Goal: Information Seeking & Learning: Learn about a topic

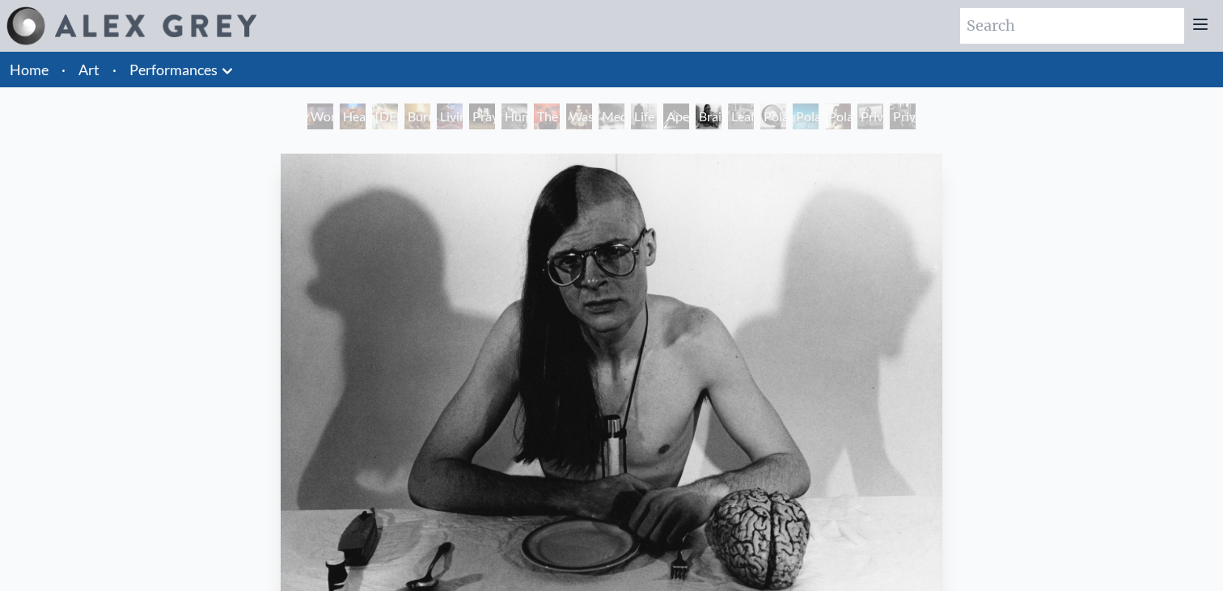
click at [754, 118] on div "Leaflets" at bounding box center [741, 117] width 26 height 26
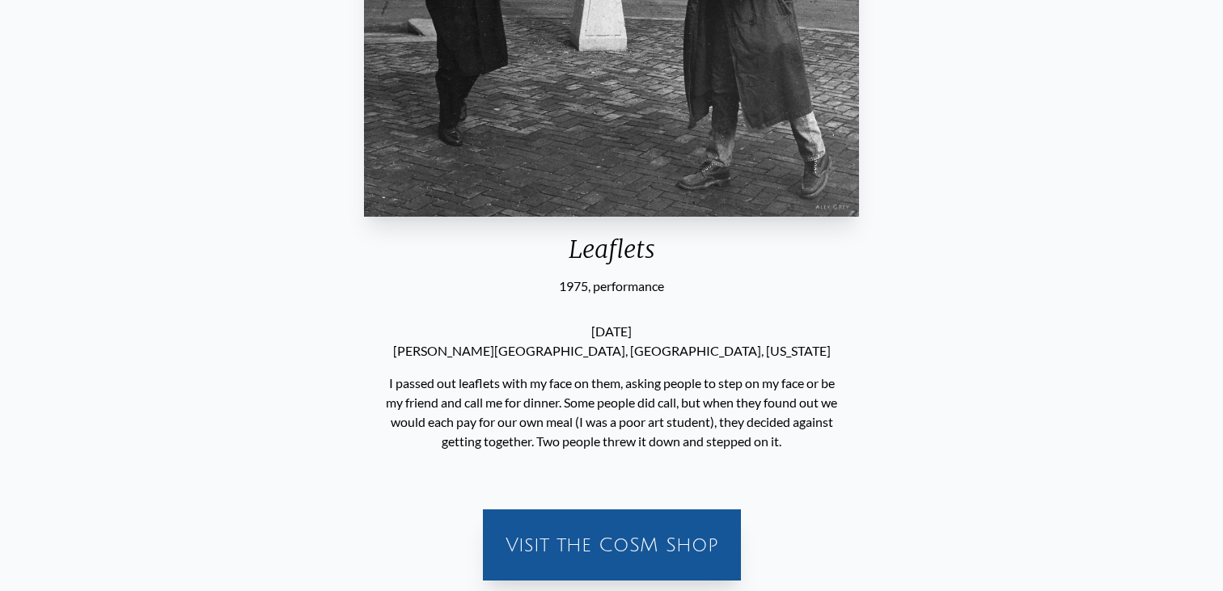
scroll to position [408, 0]
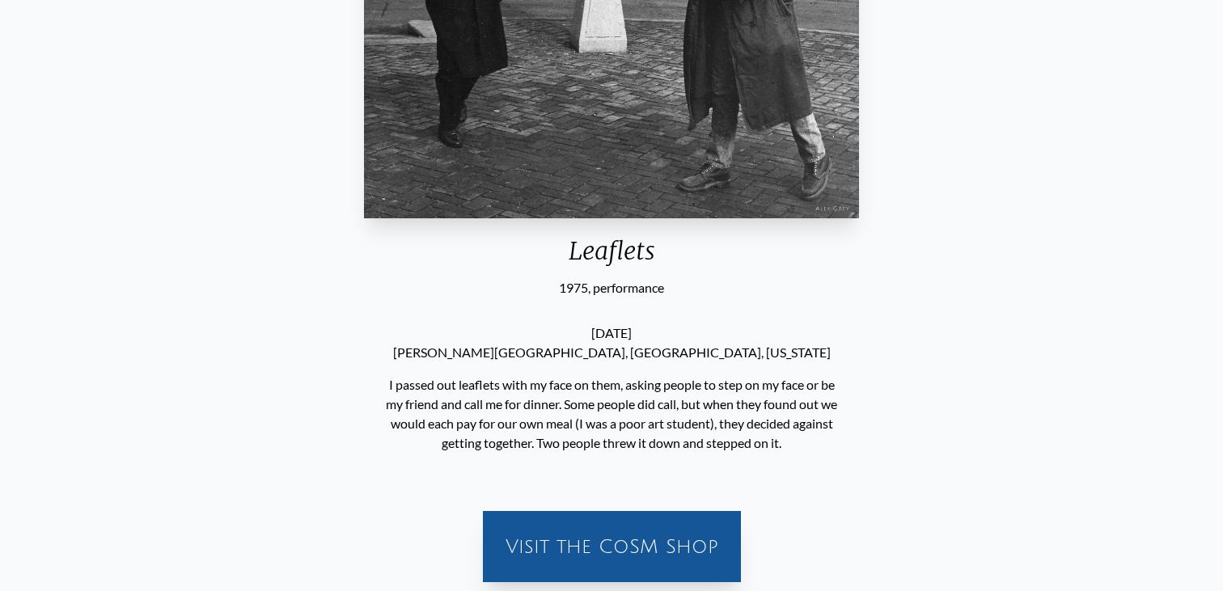
click at [701, 449] on p "I passed out leaflets with my face on them, asking people to step on my face or…" at bounding box center [612, 414] width 460 height 91
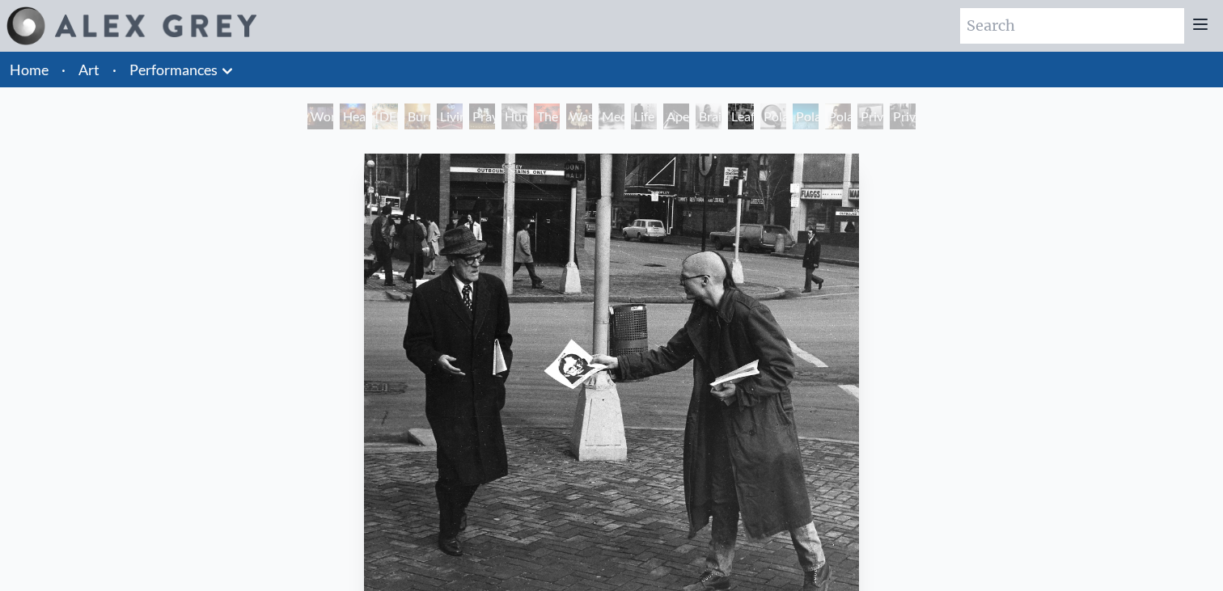
click at [772, 125] on div "Polar Unity" at bounding box center [773, 117] width 26 height 26
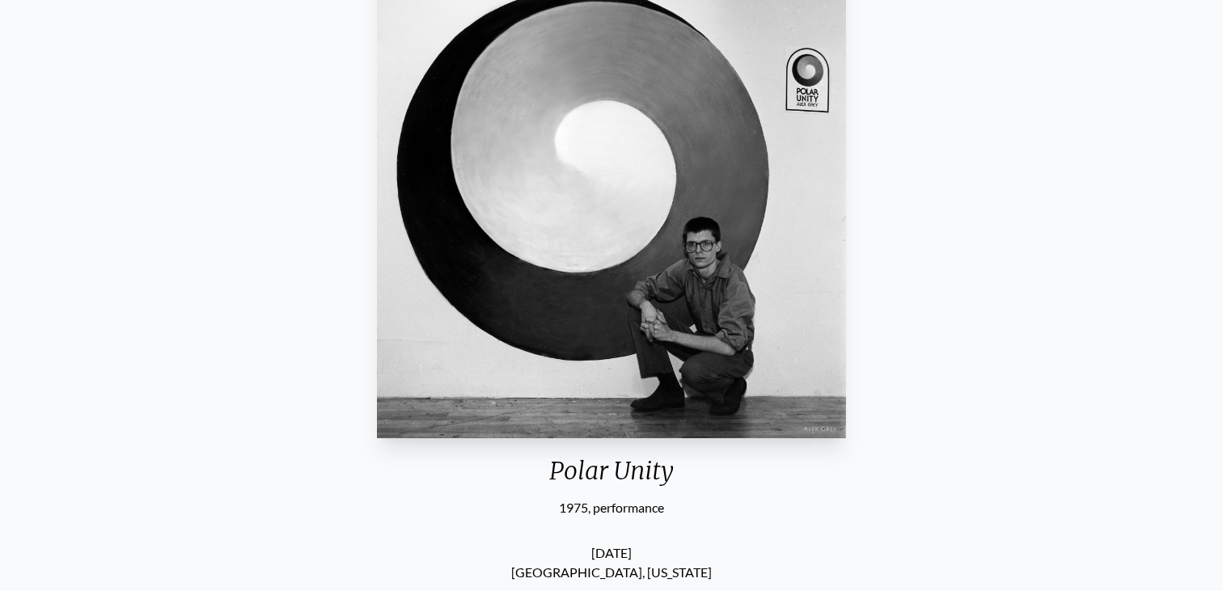
scroll to position [81, 0]
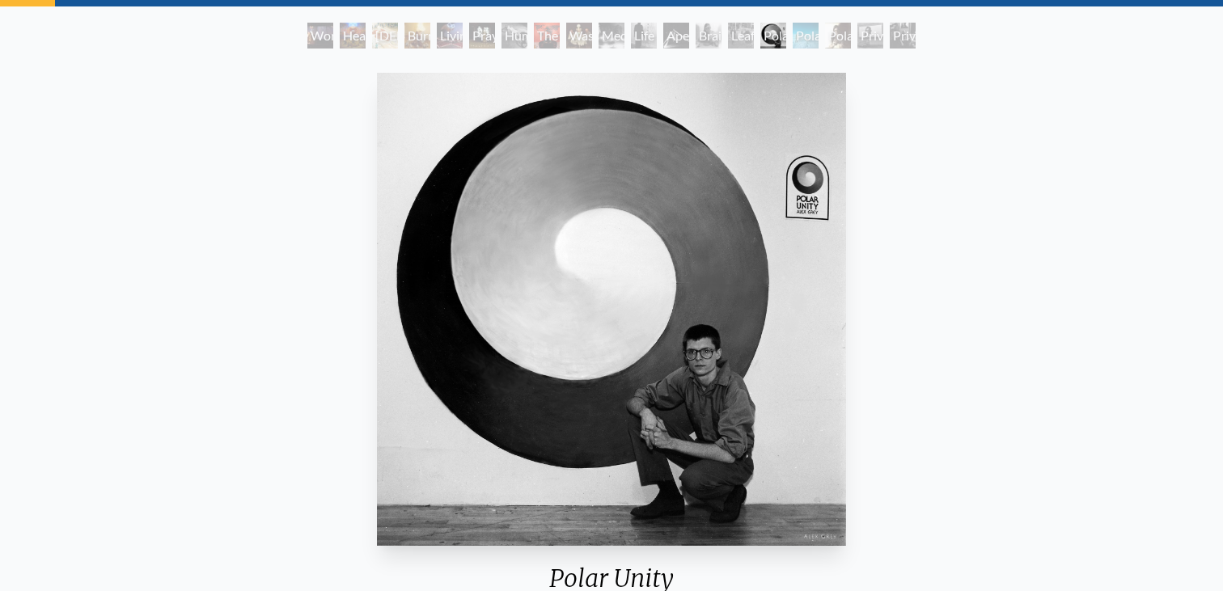
click at [819, 40] on div "Polar Wandering" at bounding box center [806, 36] width 26 height 26
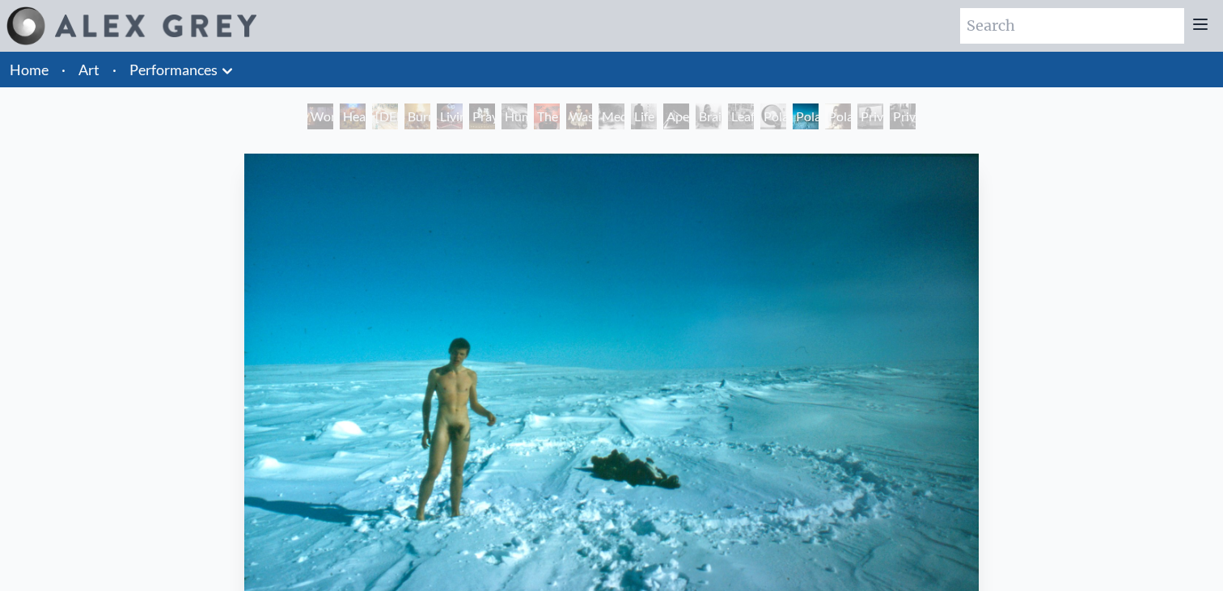
click at [38, 72] on link "Home" at bounding box center [29, 70] width 39 height 18
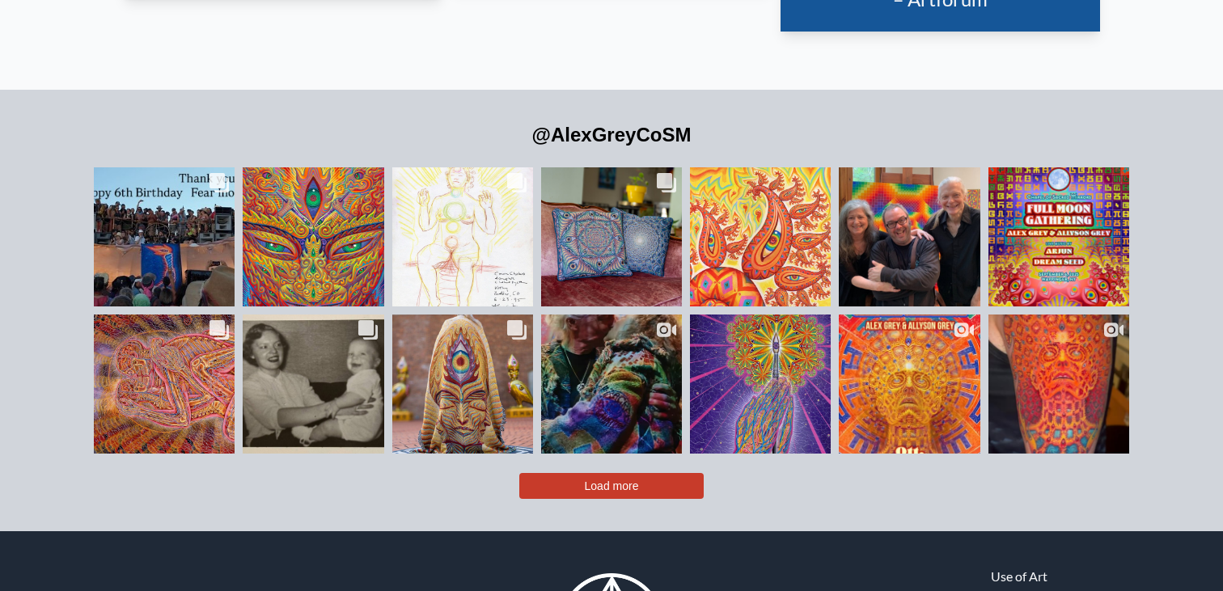
scroll to position [3672, 0]
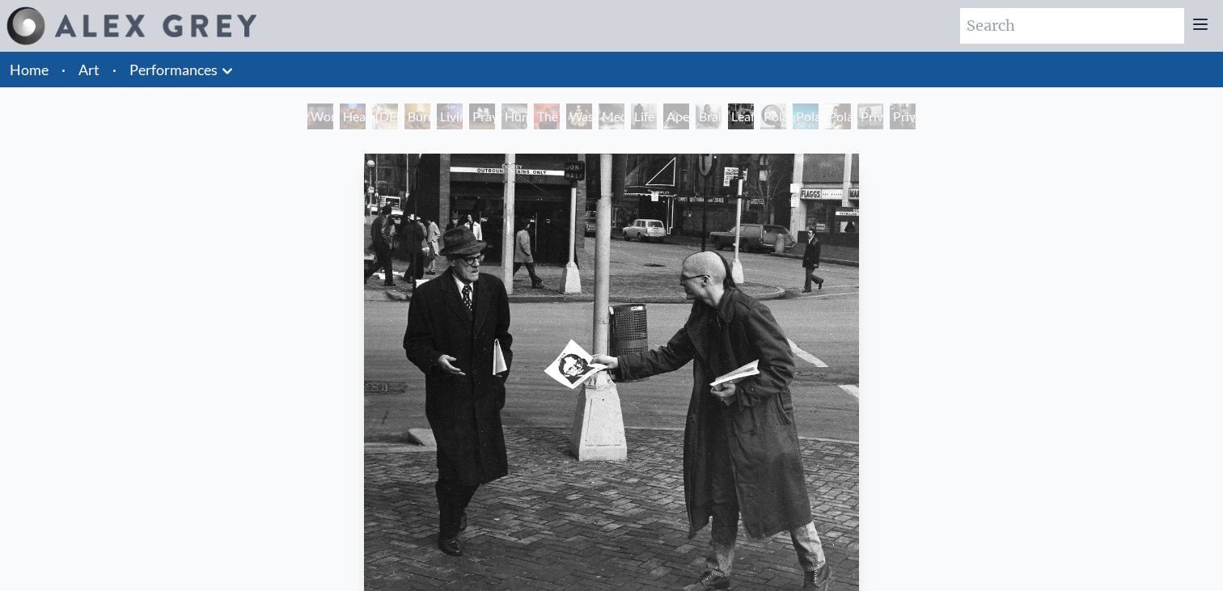
click at [95, 61] on link "Art" at bounding box center [88, 69] width 21 height 23
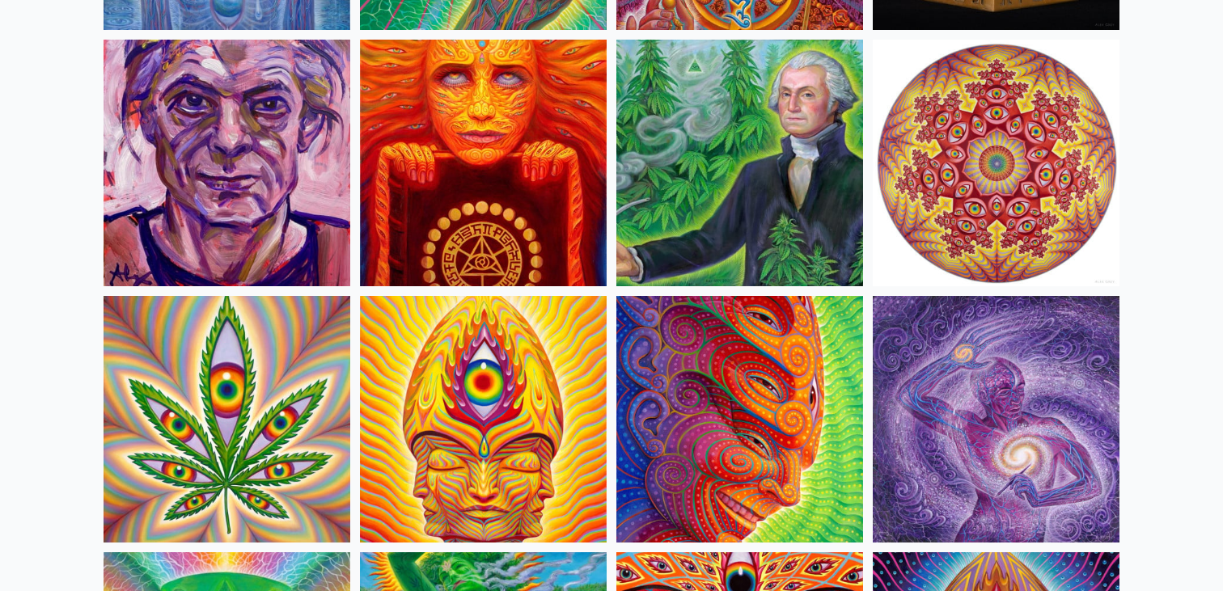
scroll to position [2699, 0]
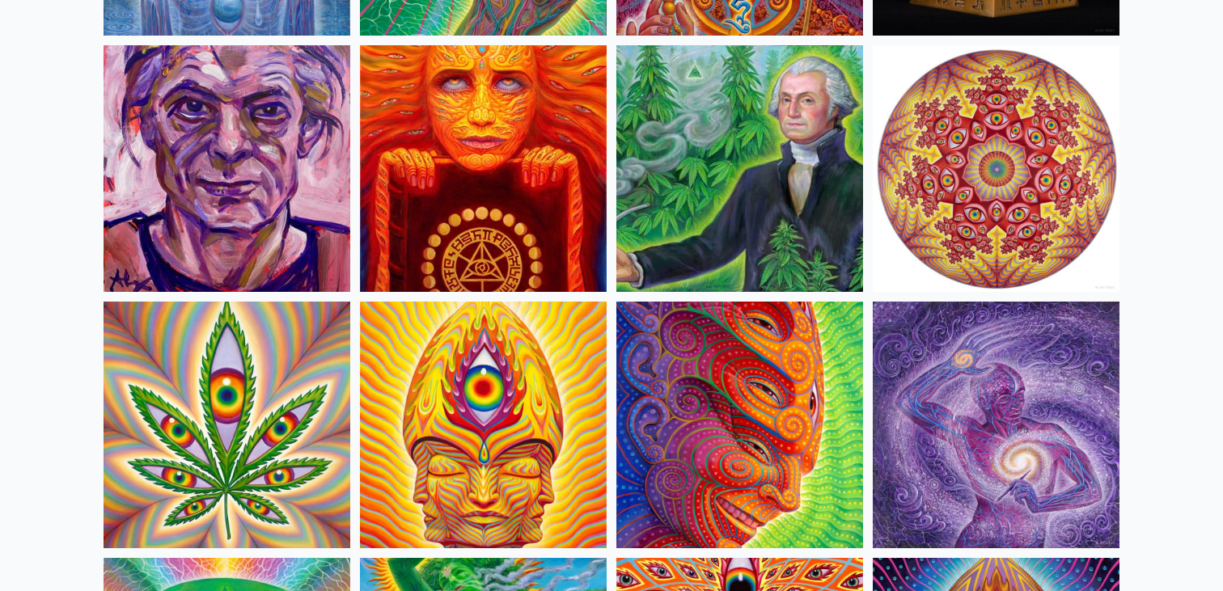
click at [795, 196] on img at bounding box center [739, 168] width 247 height 247
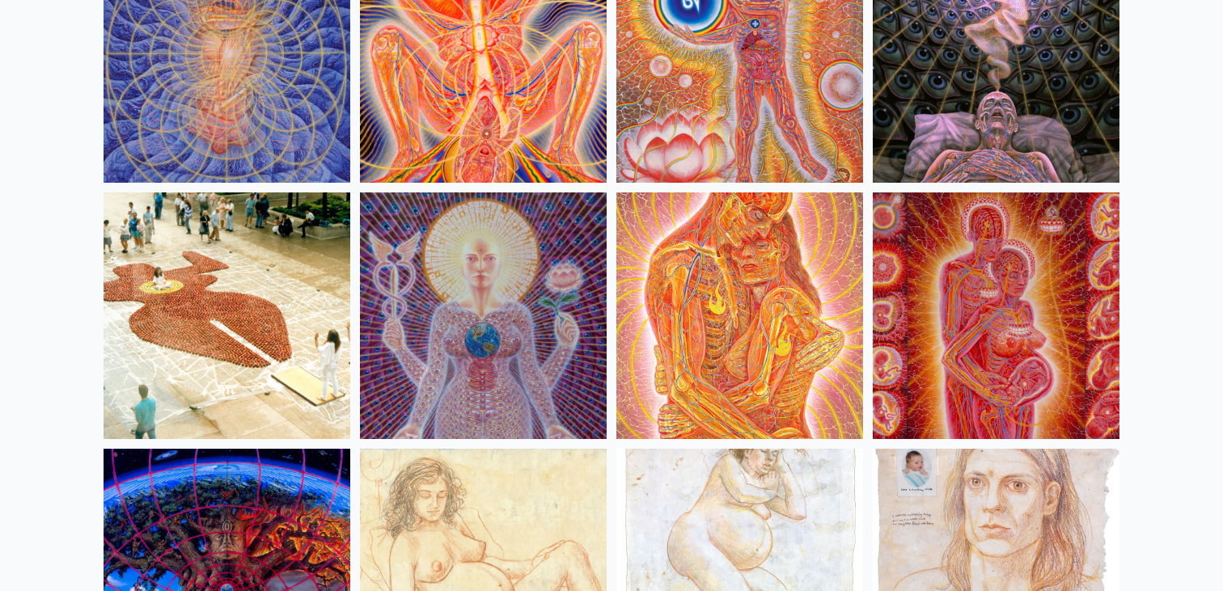
scroll to position [15638, 0]
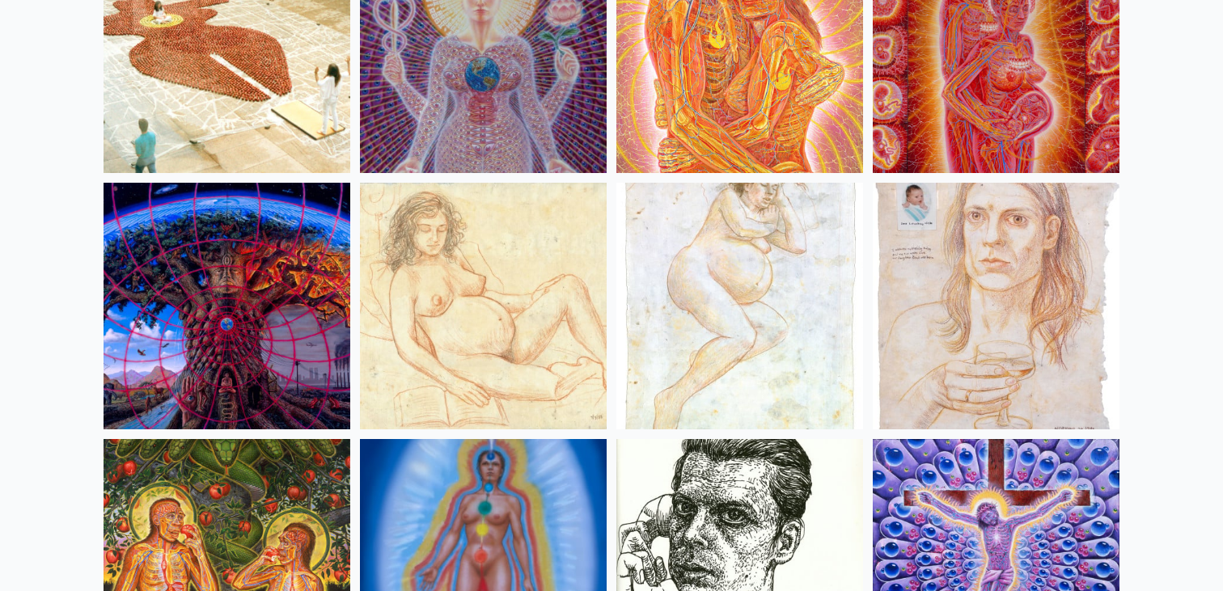
click at [341, 101] on img at bounding box center [227, 49] width 247 height 247
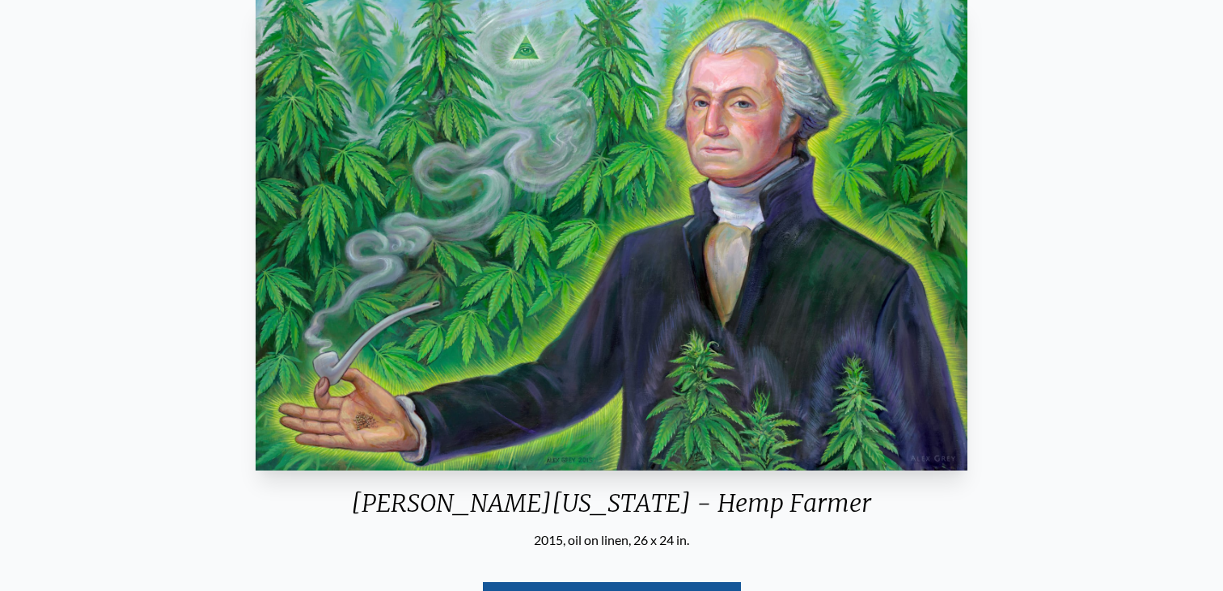
scroll to position [359, 0]
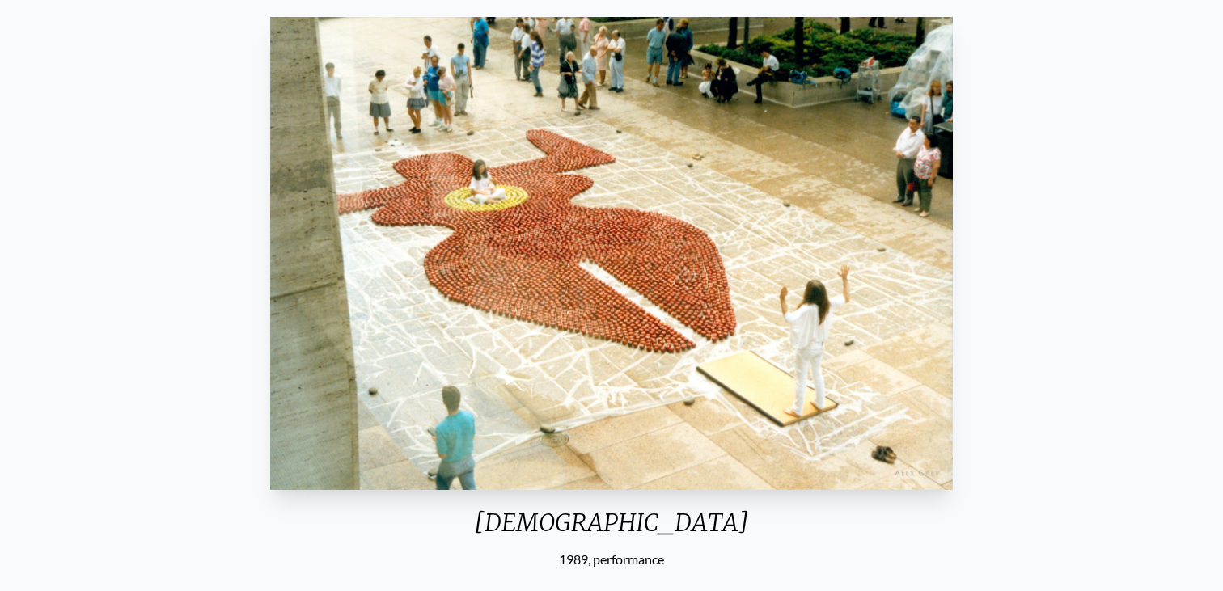
scroll to position [141, 0]
